Goal: Information Seeking & Learning: Learn about a topic

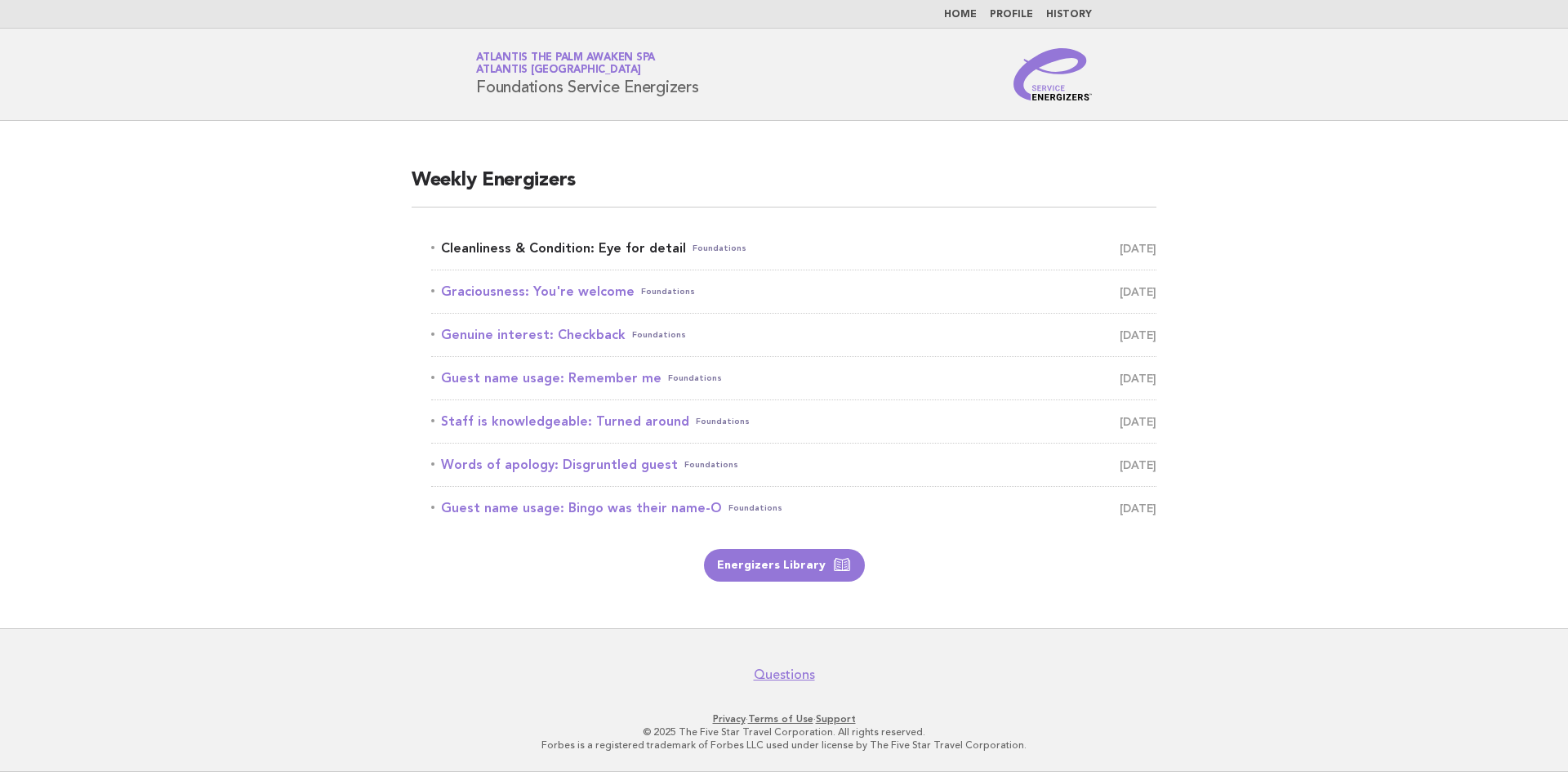
click at [579, 244] on link "Cleanliness & Condition: Eye for detail Foundations [DATE]" at bounding box center [793, 249] width 725 height 23
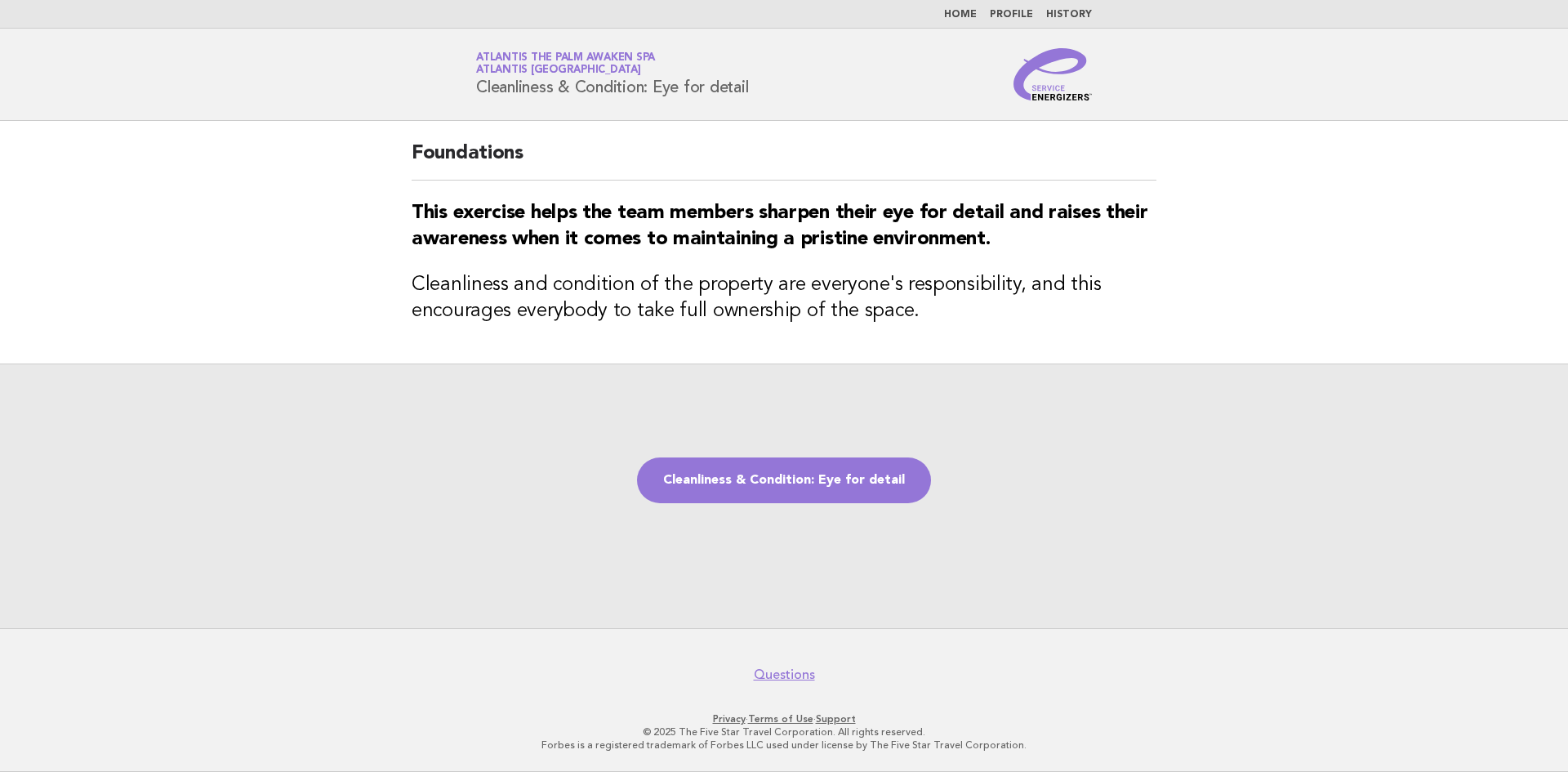
drag, startPoint x: 473, startPoint y: 91, endPoint x: 757, endPoint y: 103, distance: 284.3
click at [757, 103] on header "Service Energizers Atlantis The Palm Awaken Spa Atlantis [GEOGRAPHIC_DATA] Clea…" at bounding box center [784, 75] width 1568 height 92
copy h1 "Cleanliness & Condition: Eye for detail"
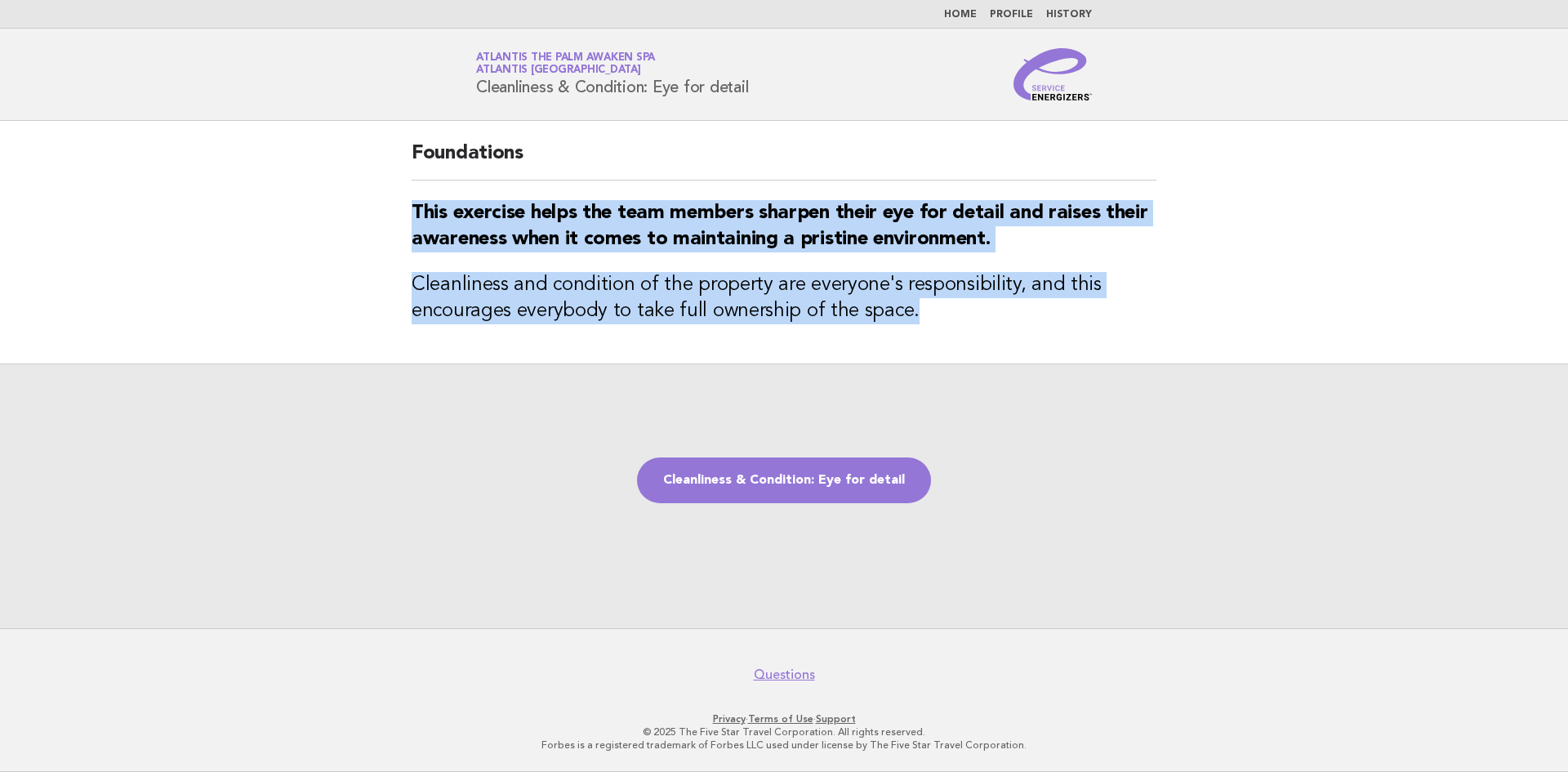
drag, startPoint x: 409, startPoint y: 214, endPoint x: 915, endPoint y: 325, distance: 518.0
click at [915, 325] on div "Foundations This exercise helps the team members sharpen their eye for detail a…" at bounding box center [784, 242] width 784 height 242
copy div "This exercise helps the team members sharpen their eye for detail and raises th…"
